Goal: Task Accomplishment & Management: Use online tool/utility

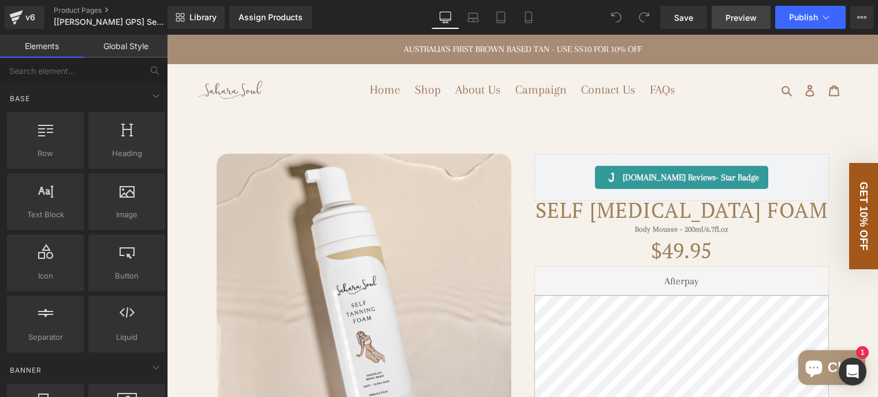
click at [737, 16] on span "Preview" at bounding box center [741, 18] width 31 height 12
click at [92, 9] on link "Product Pages" at bounding box center [120, 10] width 133 height 9
click at [740, 22] on span "Preview" at bounding box center [741, 18] width 31 height 12
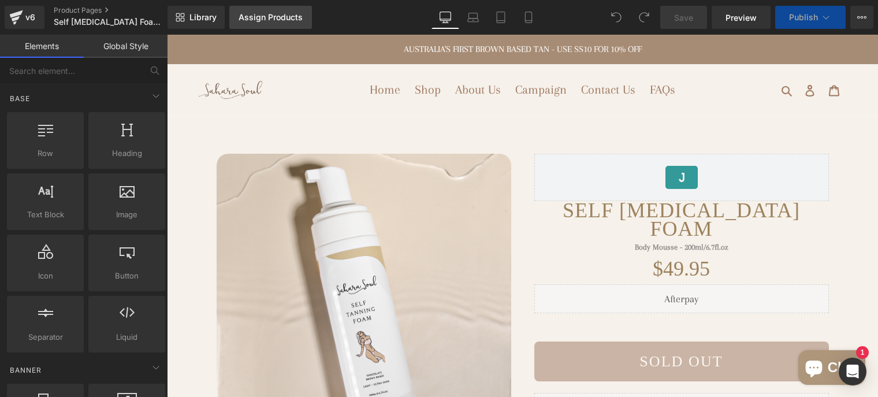
click at [281, 18] on div "Assign Products" at bounding box center [271, 17] width 64 height 9
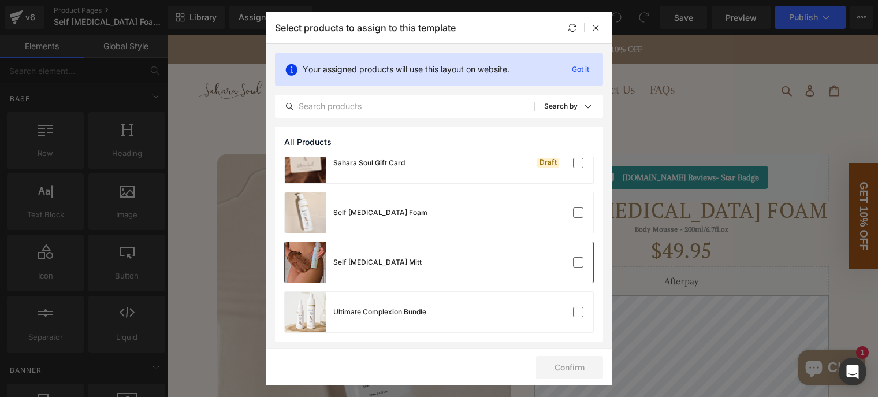
scroll to position [65, 0]
click at [510, 213] on div "Self [MEDICAL_DATA] Foam" at bounding box center [439, 212] width 309 height 40
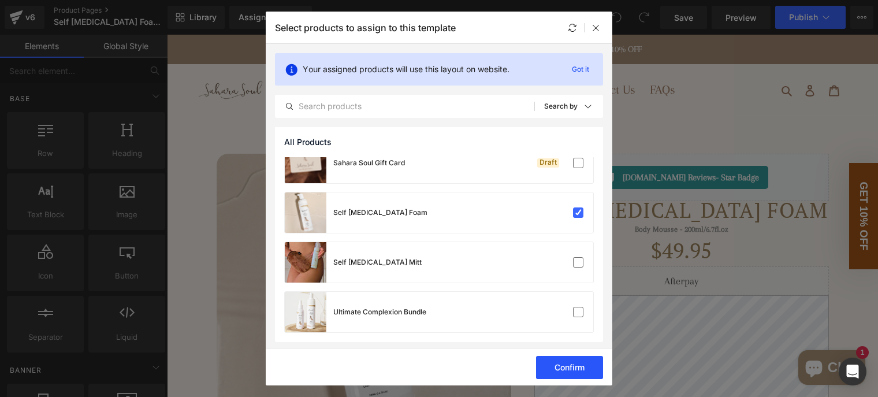
click at [582, 367] on button "Confirm" at bounding box center [569, 367] width 67 height 23
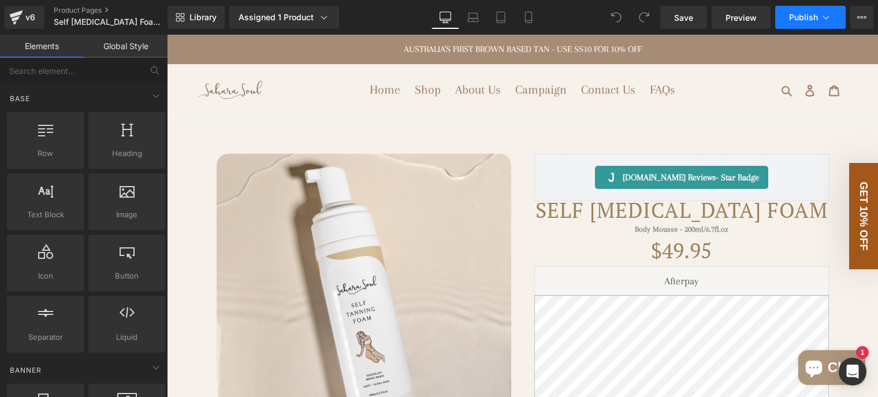
click at [792, 19] on span "Publish" at bounding box center [803, 17] width 29 height 9
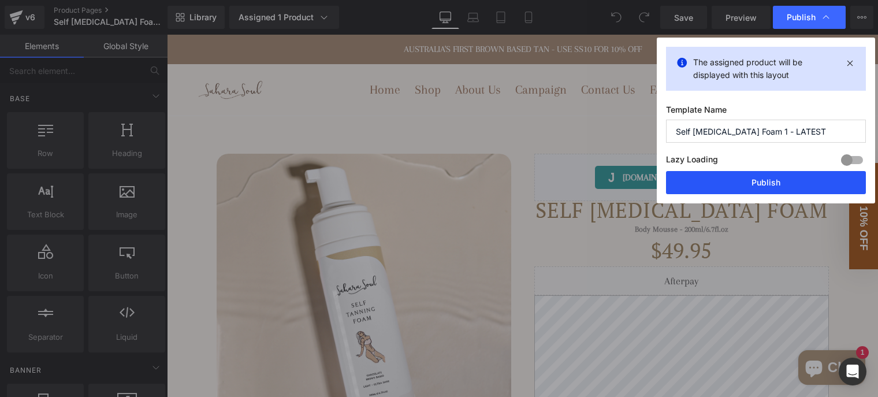
click at [766, 180] on button "Publish" at bounding box center [766, 182] width 200 height 23
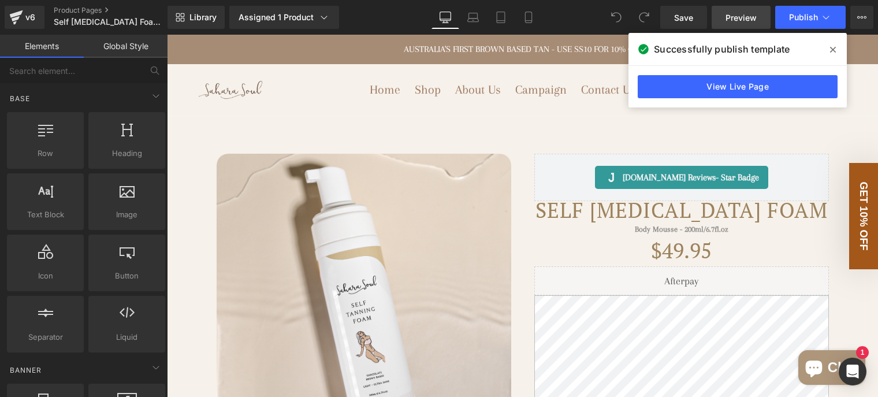
click at [745, 18] on span "Preview" at bounding box center [741, 18] width 31 height 12
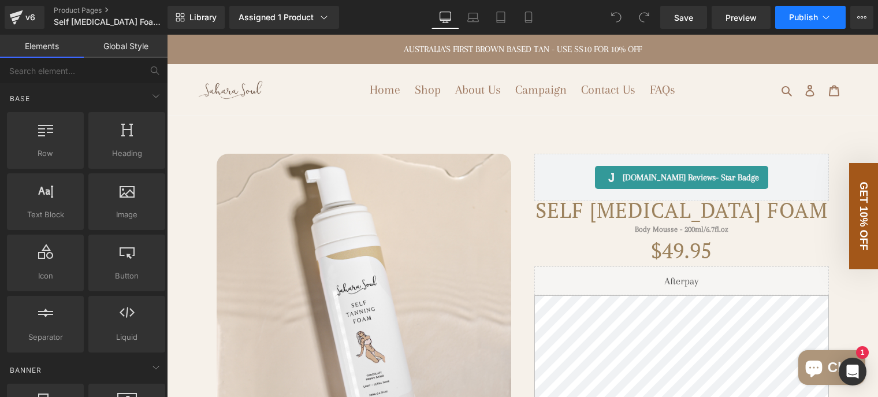
click at [796, 21] on span "Publish" at bounding box center [803, 17] width 29 height 9
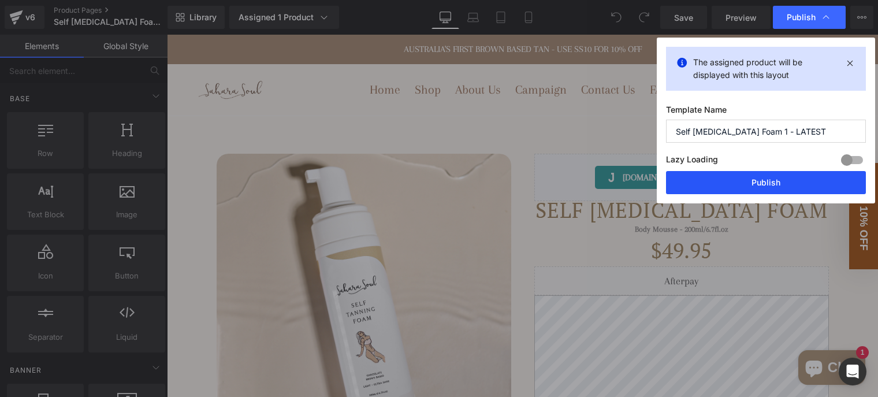
drag, startPoint x: 774, startPoint y: 183, endPoint x: 594, endPoint y: 135, distance: 186.4
click at [774, 183] on button "Publish" at bounding box center [766, 182] width 200 height 23
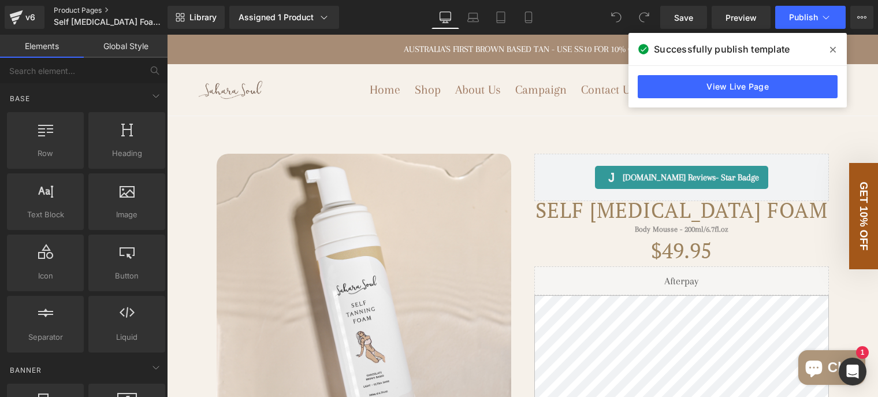
click at [90, 10] on link "Product Pages" at bounding box center [120, 10] width 133 height 9
